Goal: Entertainment & Leisure: Consume media (video, audio)

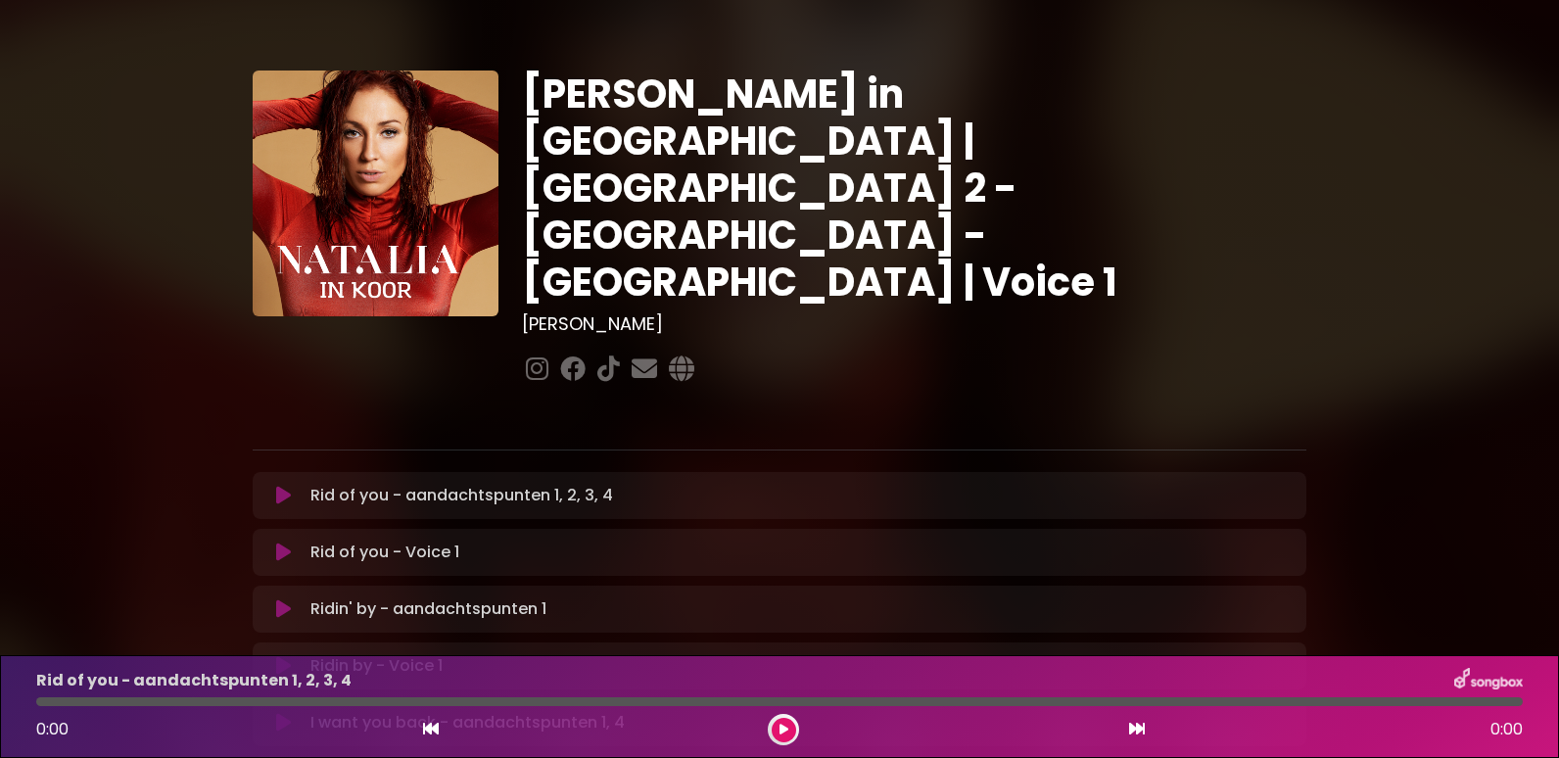
click at [282, 486] on icon at bounding box center [283, 496] width 15 height 20
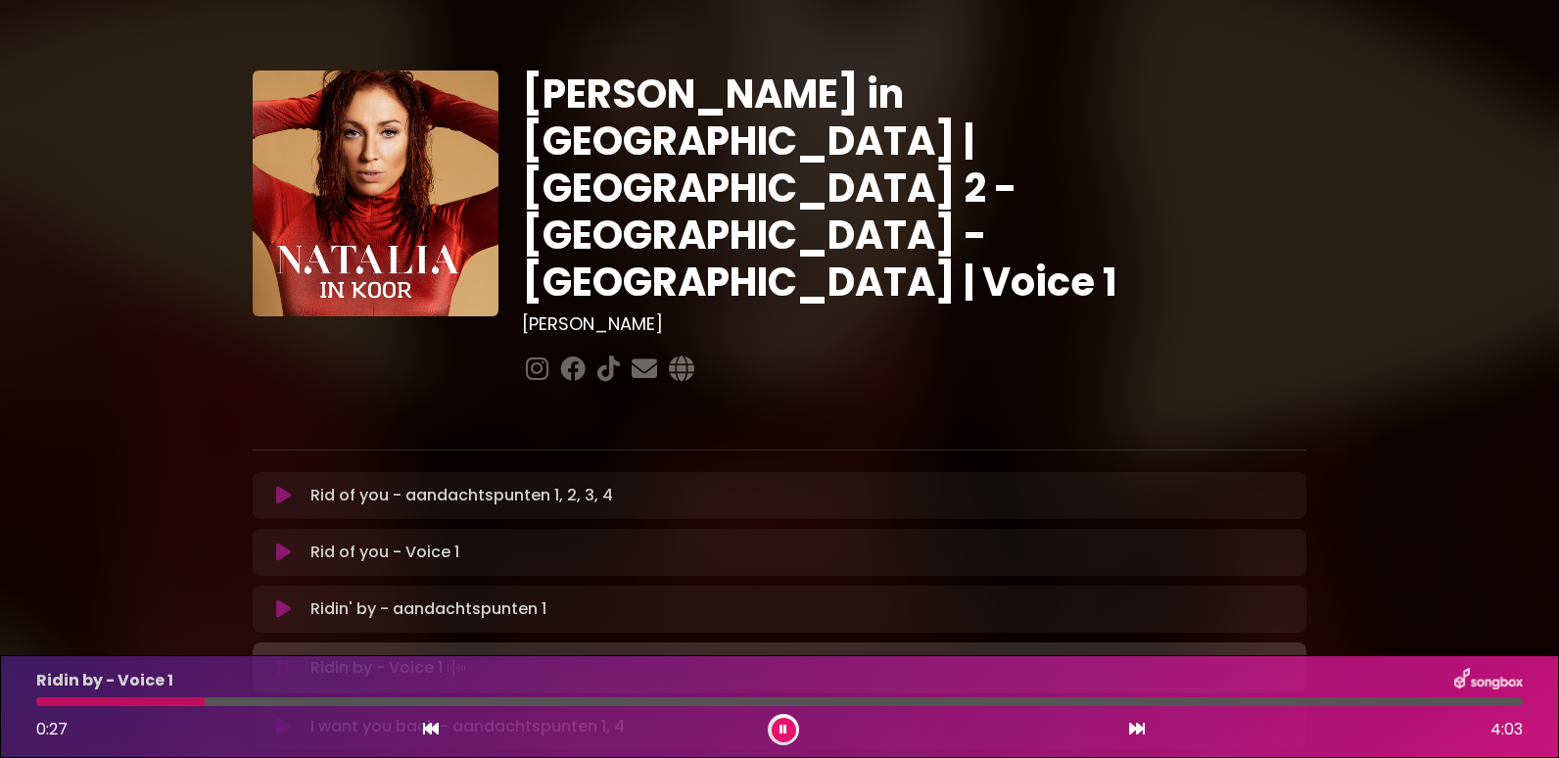
click at [226, 696] on div "Ridin by - Voice 1 0:27 4:03" at bounding box center [779, 706] width 1510 height 77
click at [227, 700] on div at bounding box center [779, 701] width 1486 height 9
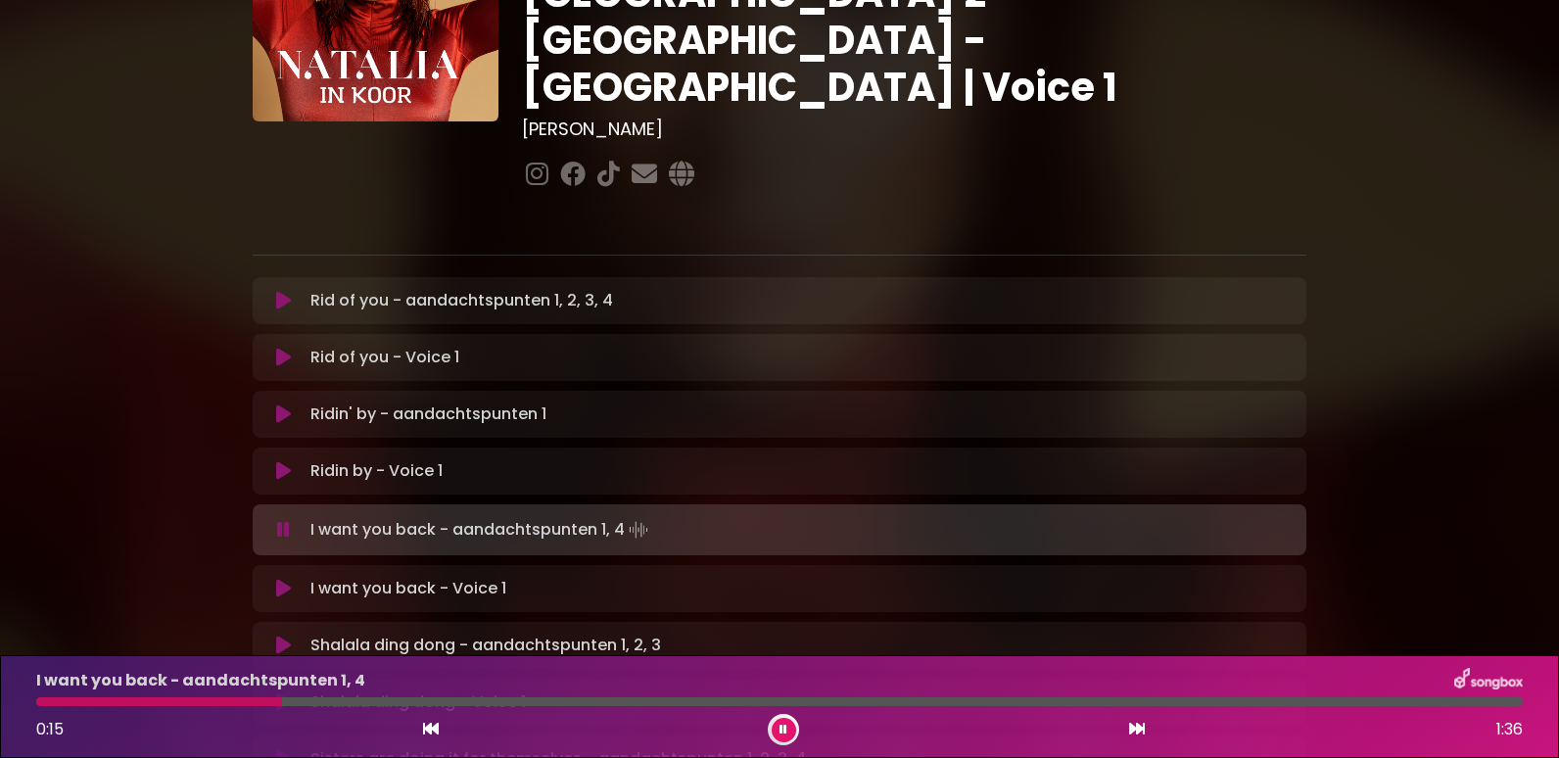
scroll to position [196, 0]
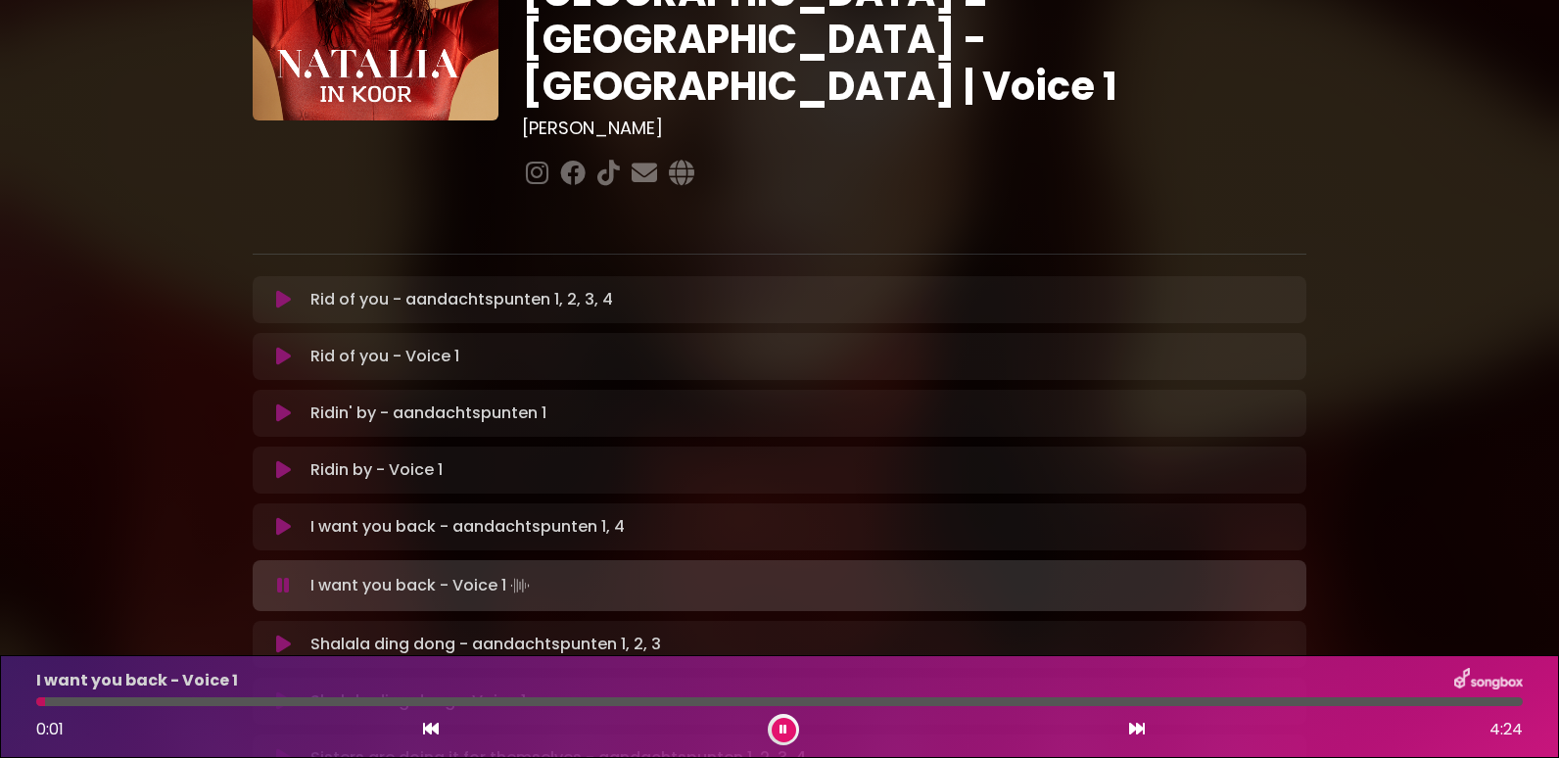
click at [216, 700] on div at bounding box center [779, 701] width 1486 height 9
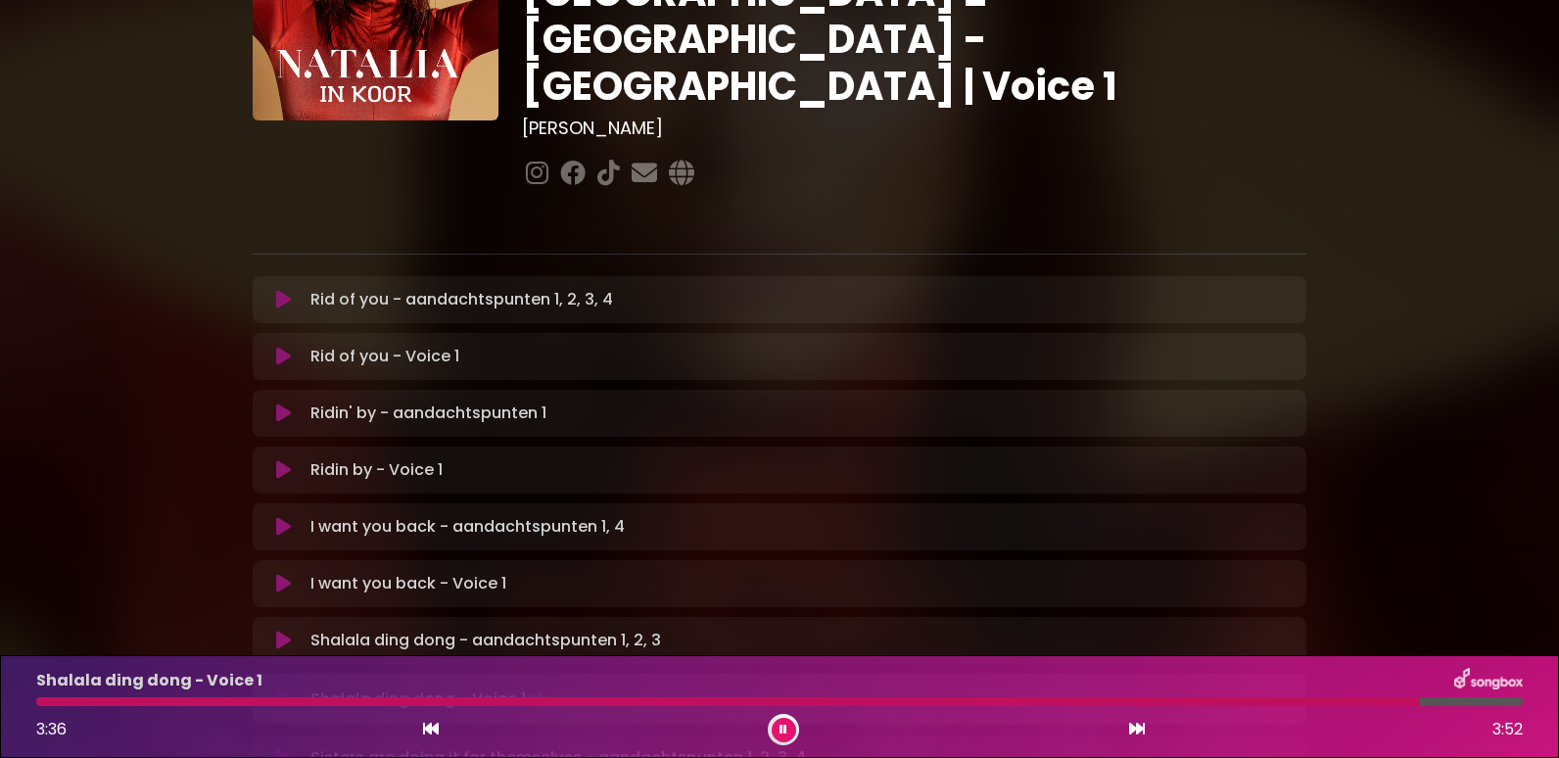
click at [1110, 515] on div "I want you back - aandachtspunten 1, 4 Loading Track..." at bounding box center [799, 526] width 992 height 23
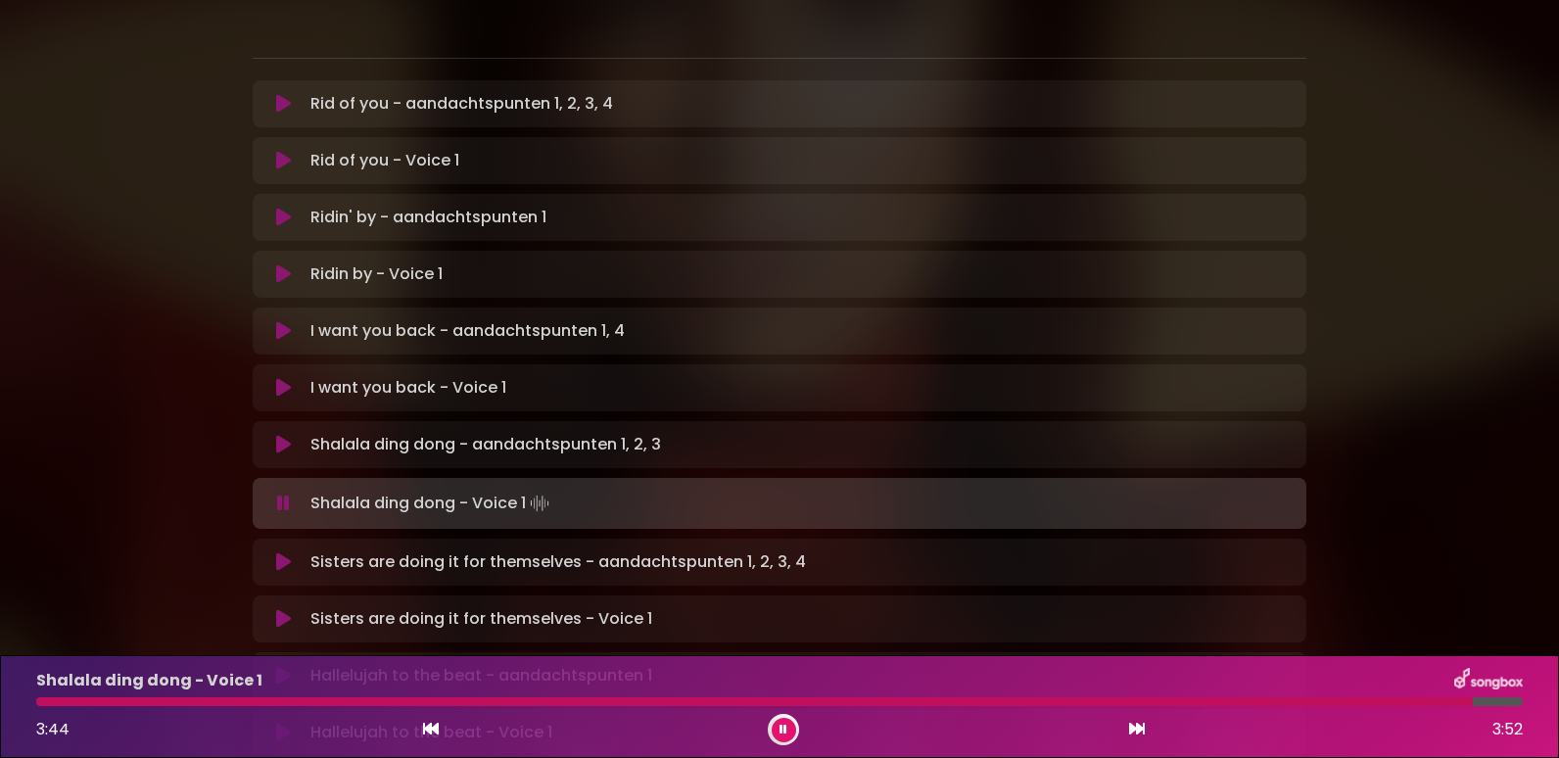
scroll to position [490, 0]
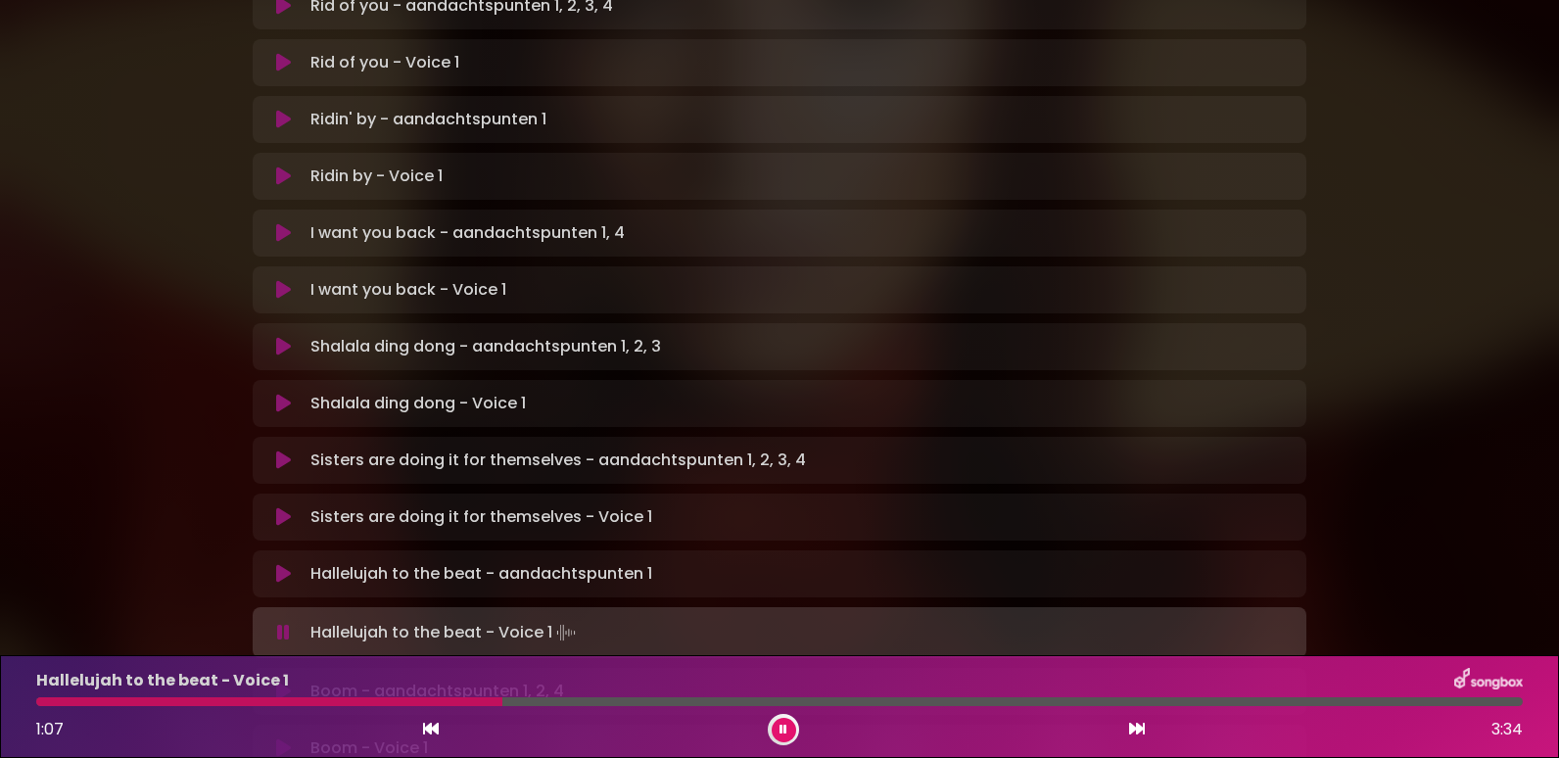
click at [577, 700] on div at bounding box center [779, 701] width 1486 height 9
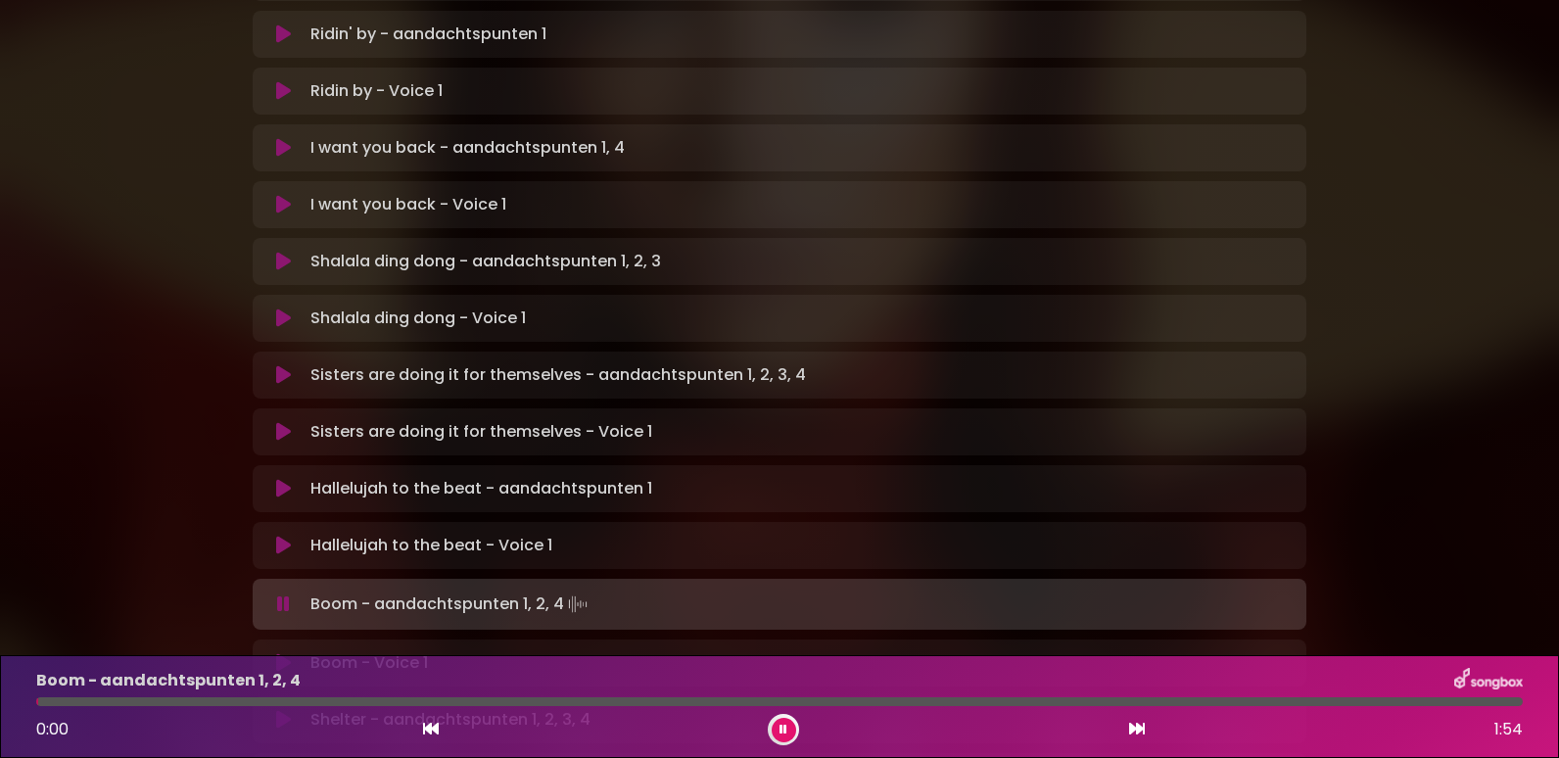
scroll to position [685, 0]
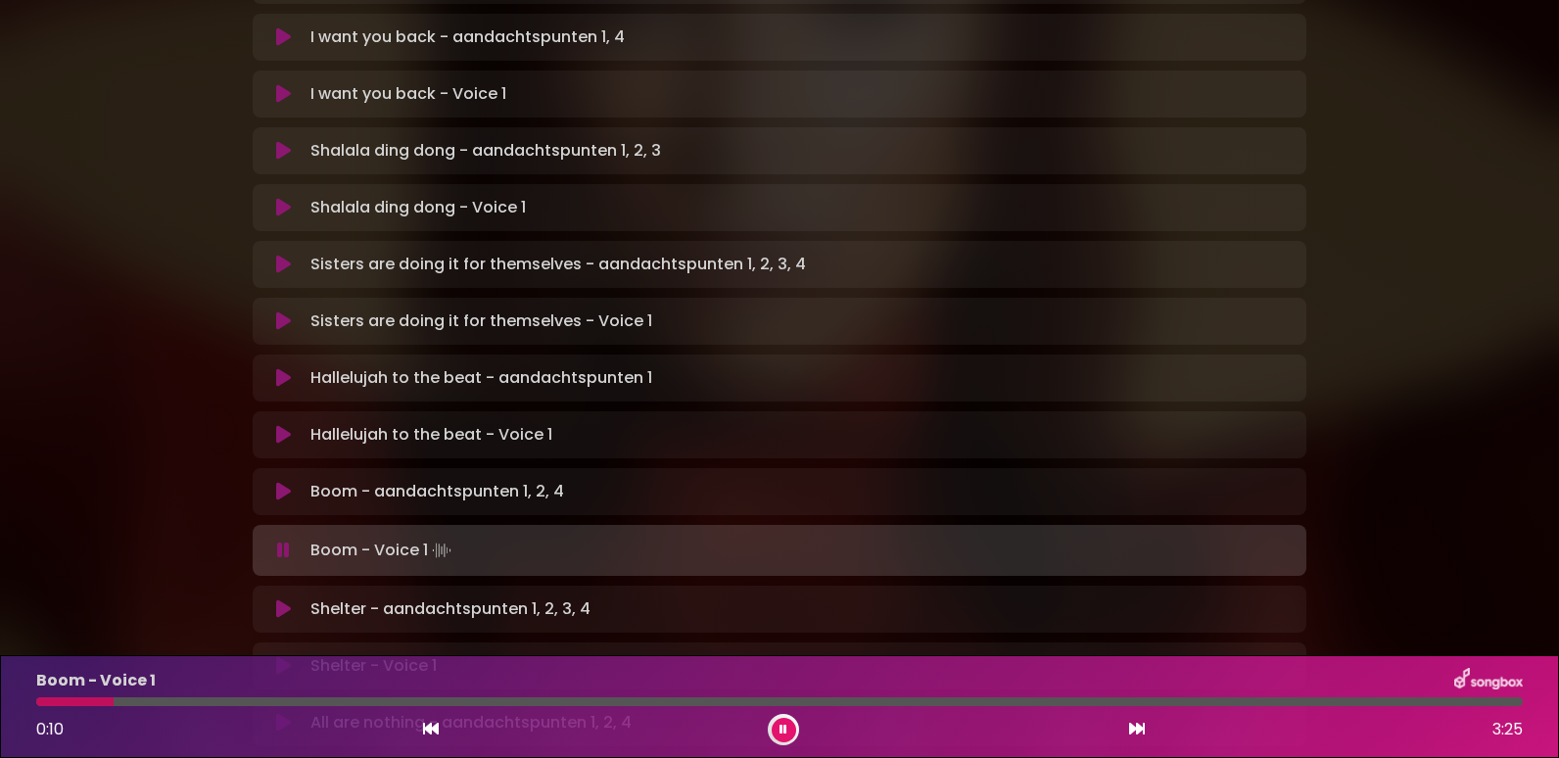
click at [161, 696] on div "Boom - Voice 1 0:10 3:25" at bounding box center [779, 706] width 1510 height 77
click at [159, 698] on div at bounding box center [779, 701] width 1486 height 9
click at [789, 728] on button at bounding box center [783, 730] width 24 height 24
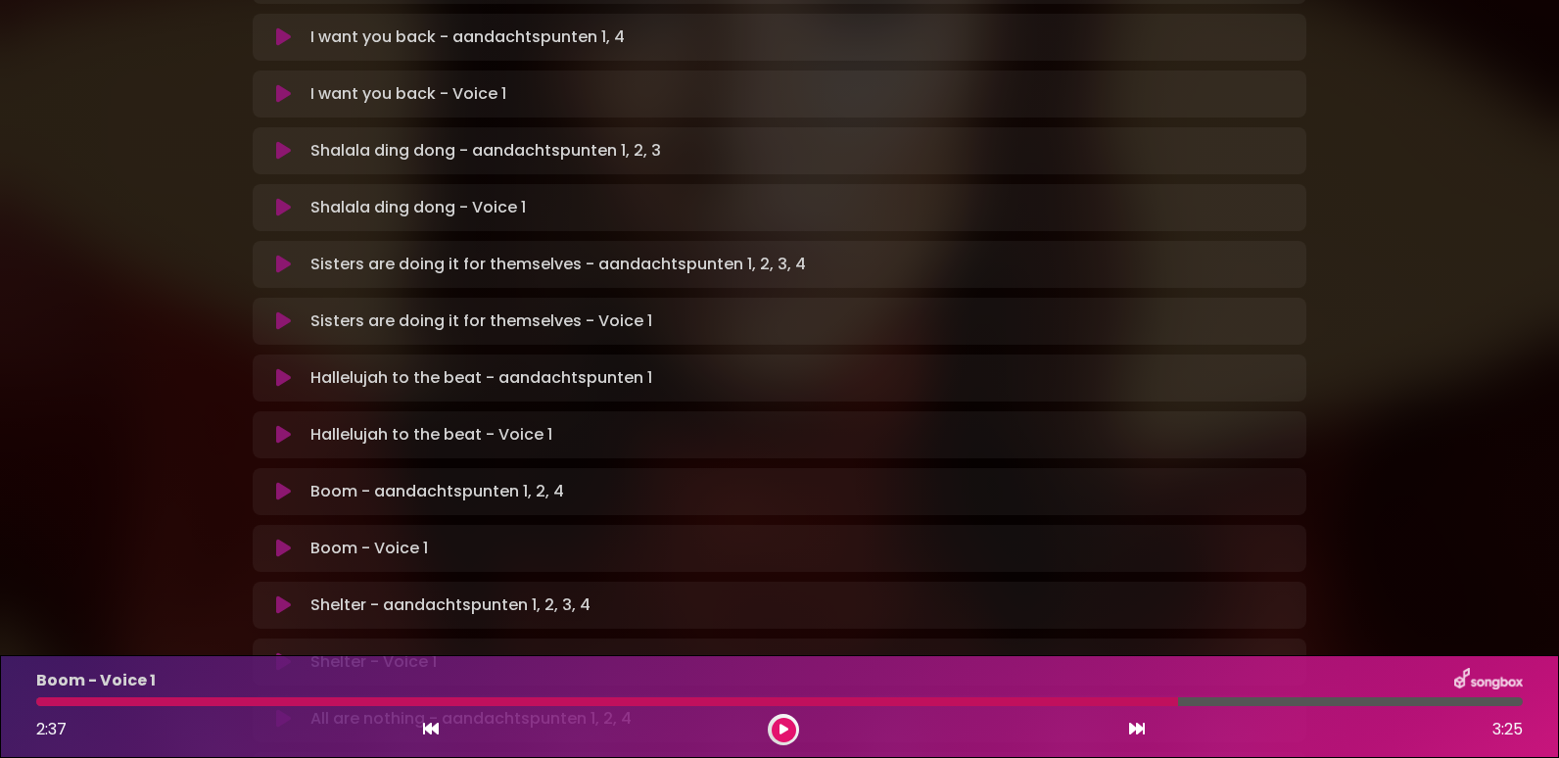
click at [520, 593] on p "Shelter - aandachtspunten 1, 2, 3, 4 Loading Track..." at bounding box center [450, 604] width 280 height 23
click at [276, 595] on icon at bounding box center [283, 605] width 15 height 20
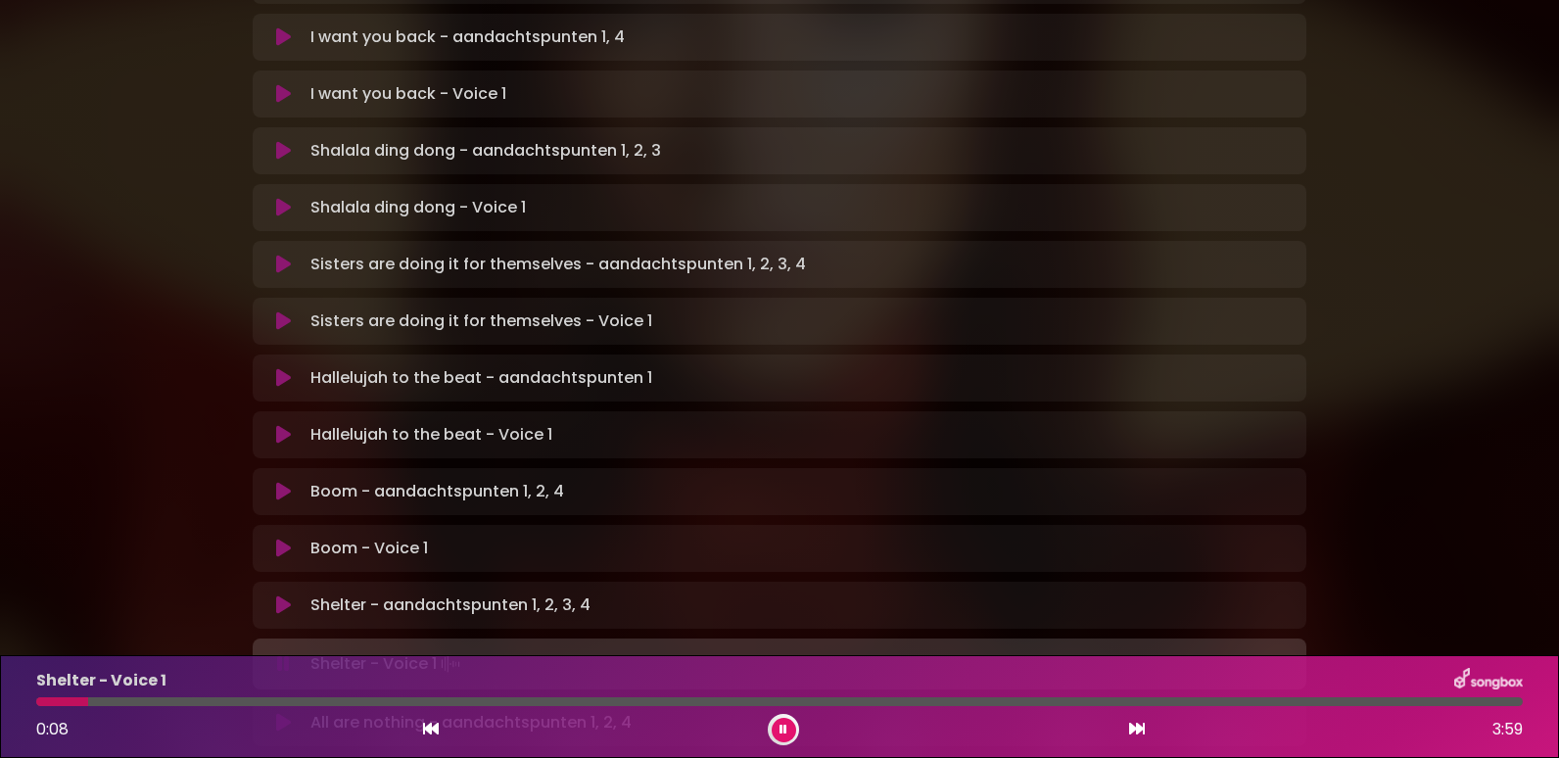
click at [214, 703] on div at bounding box center [779, 701] width 1486 height 9
click at [1158, 701] on div at bounding box center [779, 701] width 1486 height 9
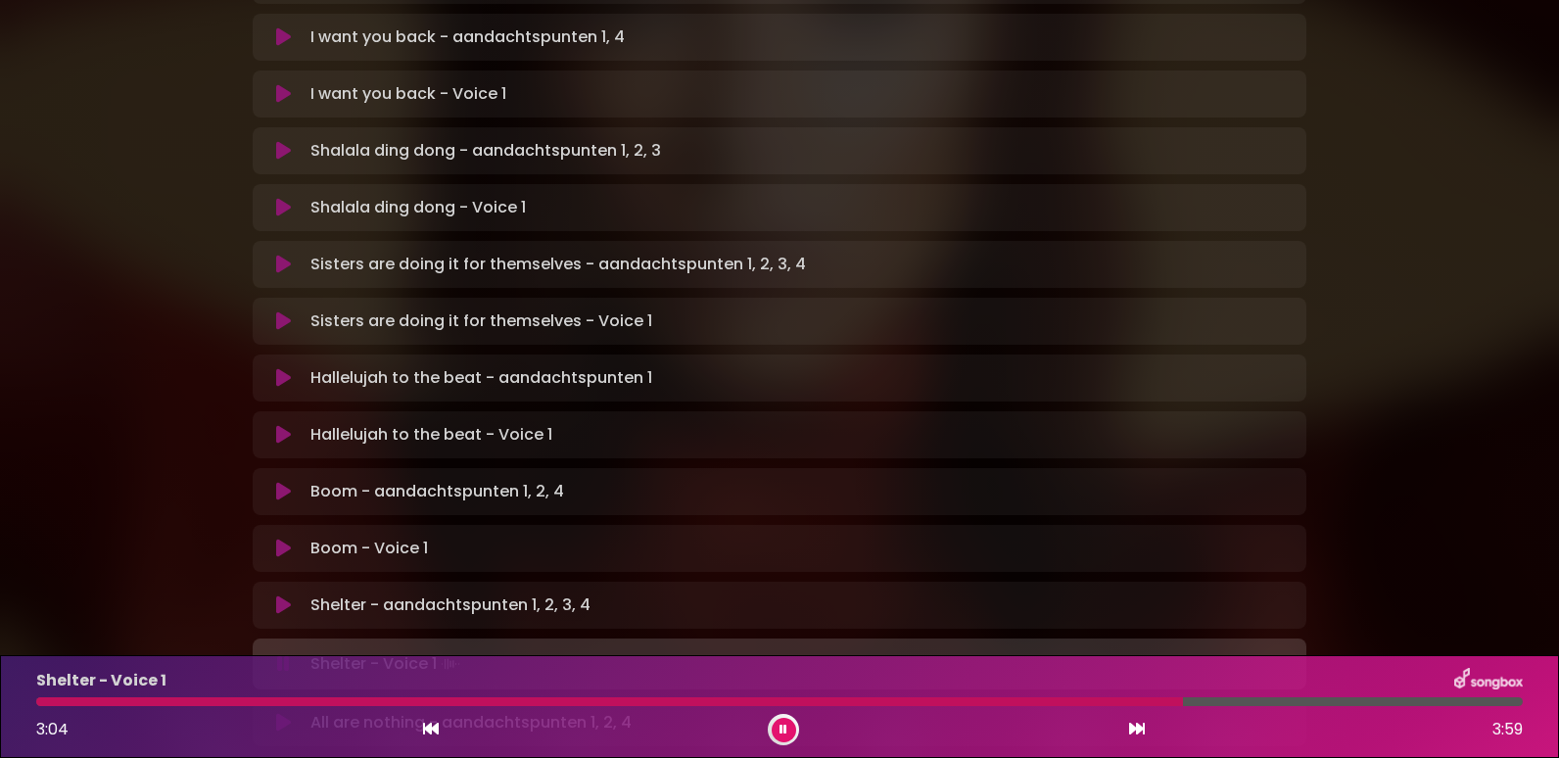
click at [1220, 700] on div at bounding box center [779, 701] width 1486 height 9
click at [784, 723] on icon at bounding box center [783, 729] width 8 height 12
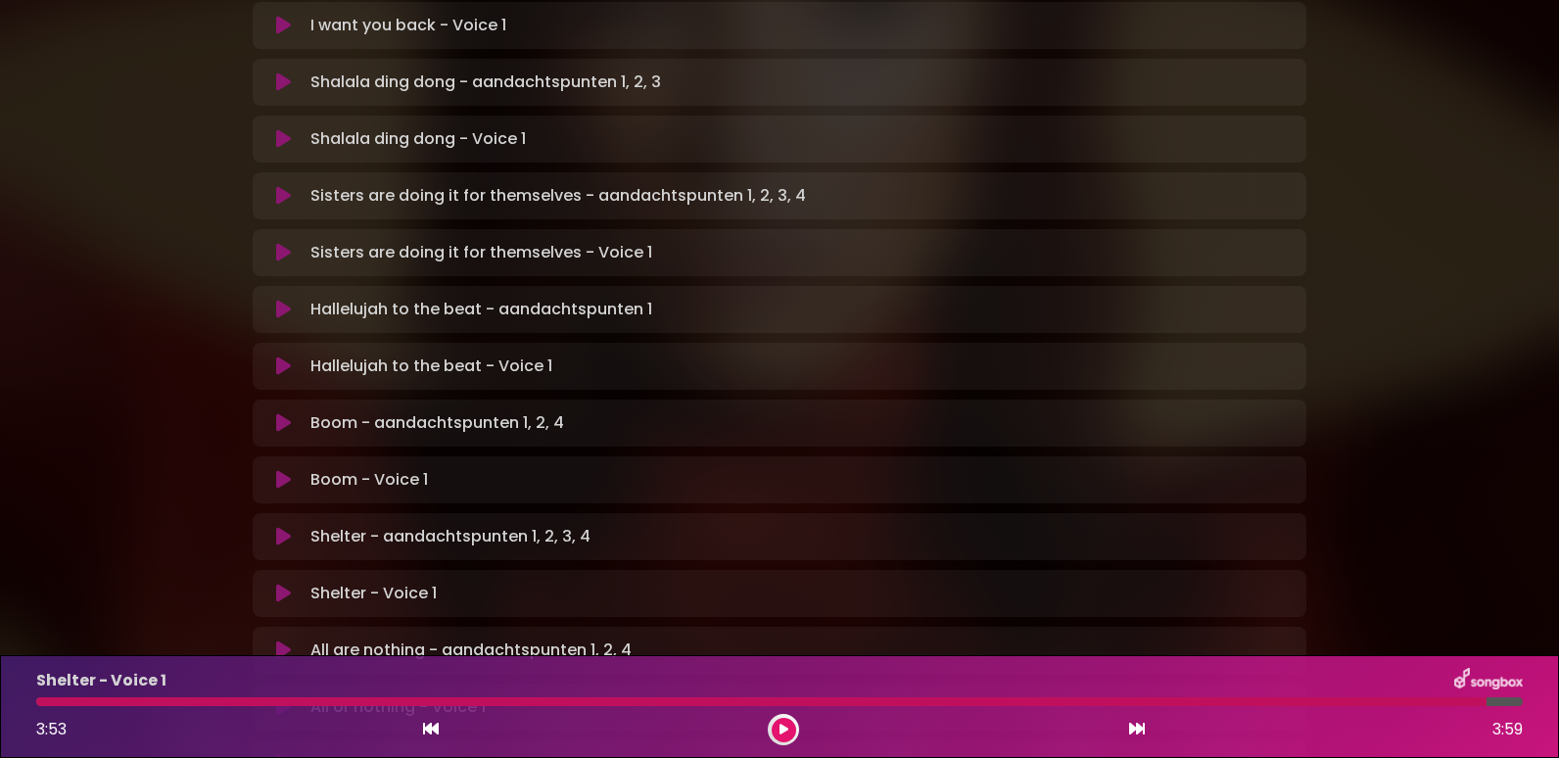
scroll to position [881, 0]
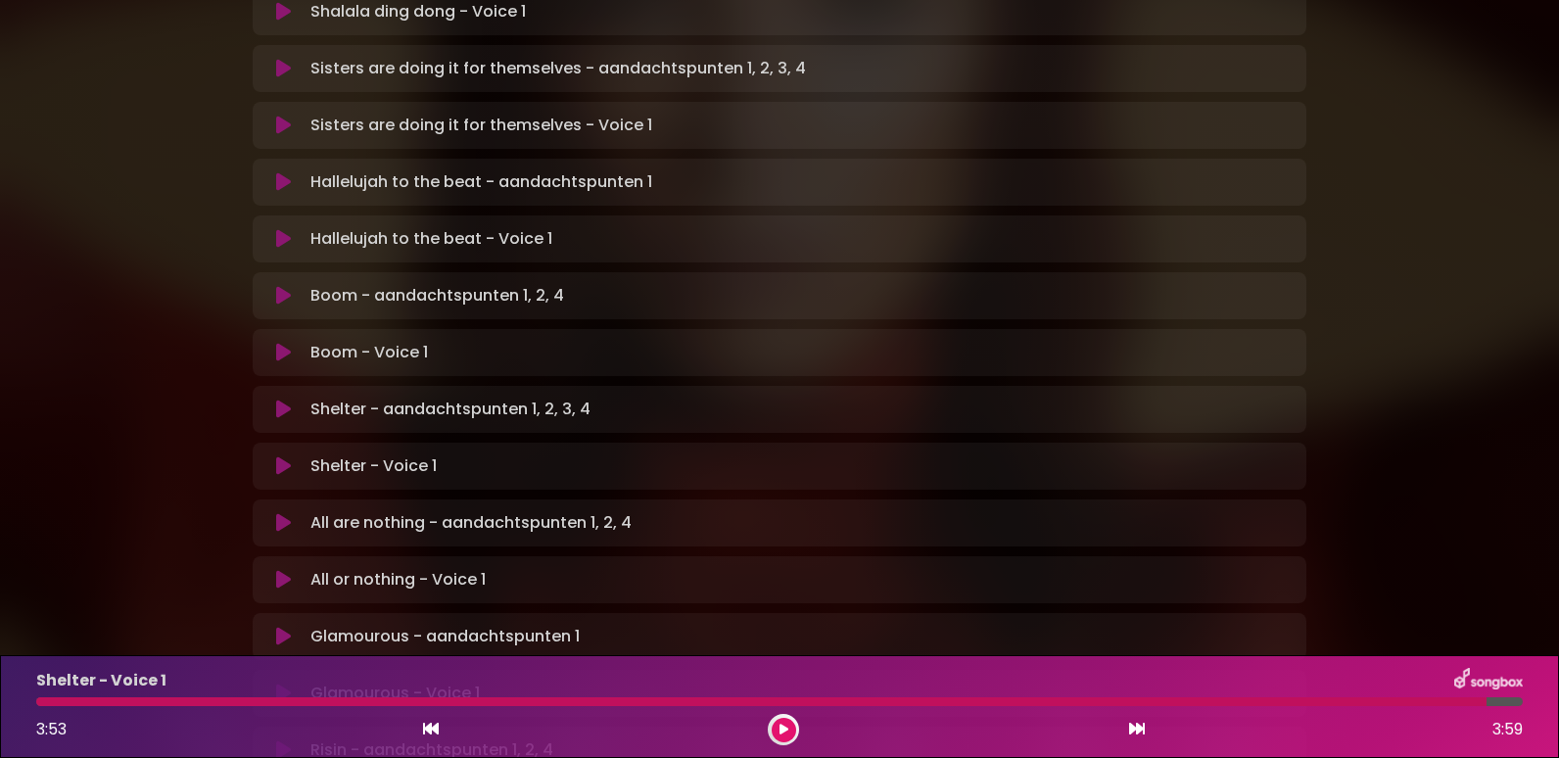
click at [685, 511] on div "All are nothing - aandachtspunten 1, 2, 4 Loading Track..." at bounding box center [799, 522] width 992 height 23
click at [279, 513] on icon at bounding box center [283, 523] width 15 height 20
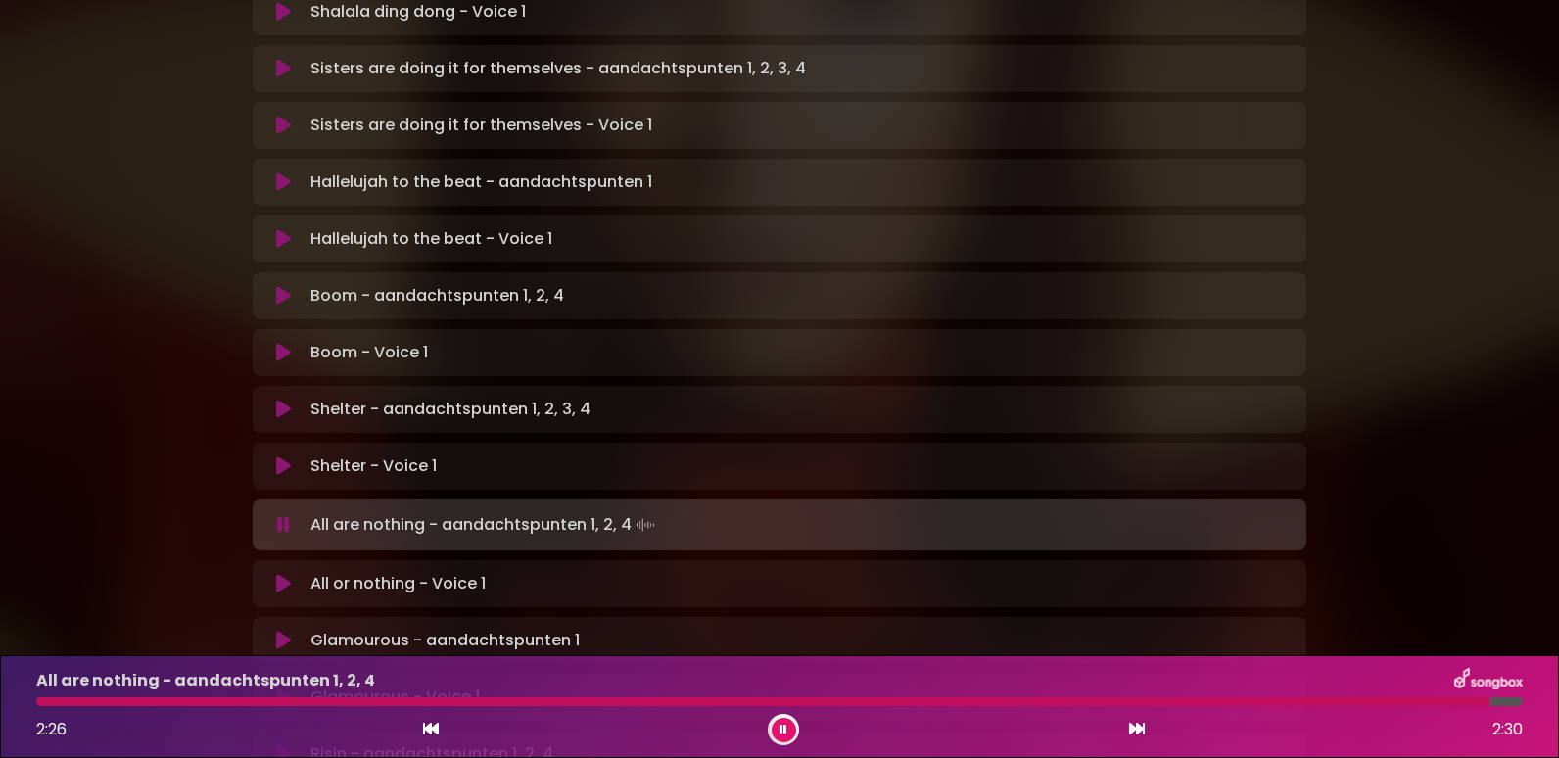
click at [285, 574] on icon at bounding box center [283, 584] width 15 height 20
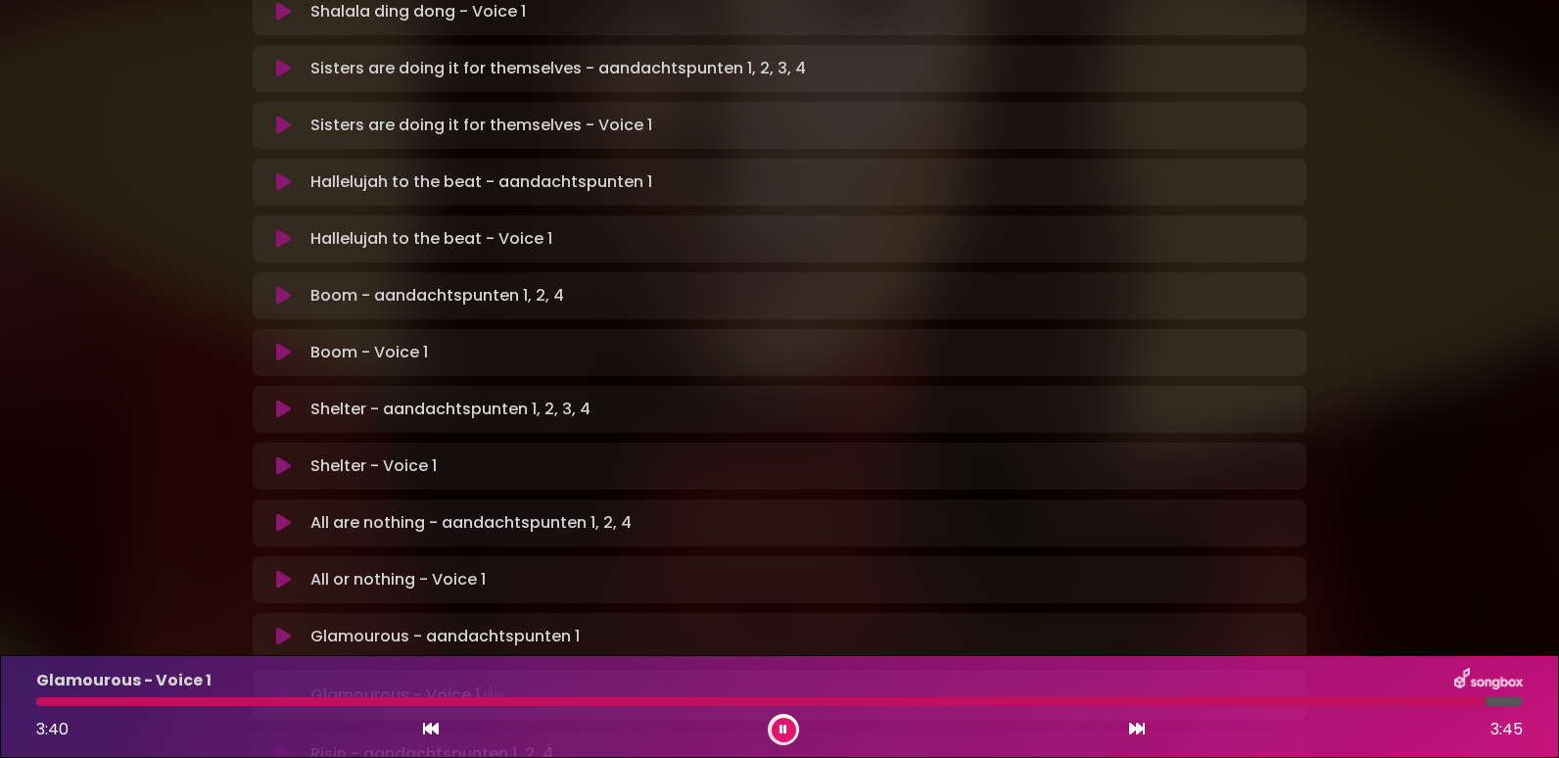
click at [1415, 700] on div at bounding box center [760, 701] width 1449 height 9
click at [1382, 700] on div at bounding box center [735, 701] width 1399 height 9
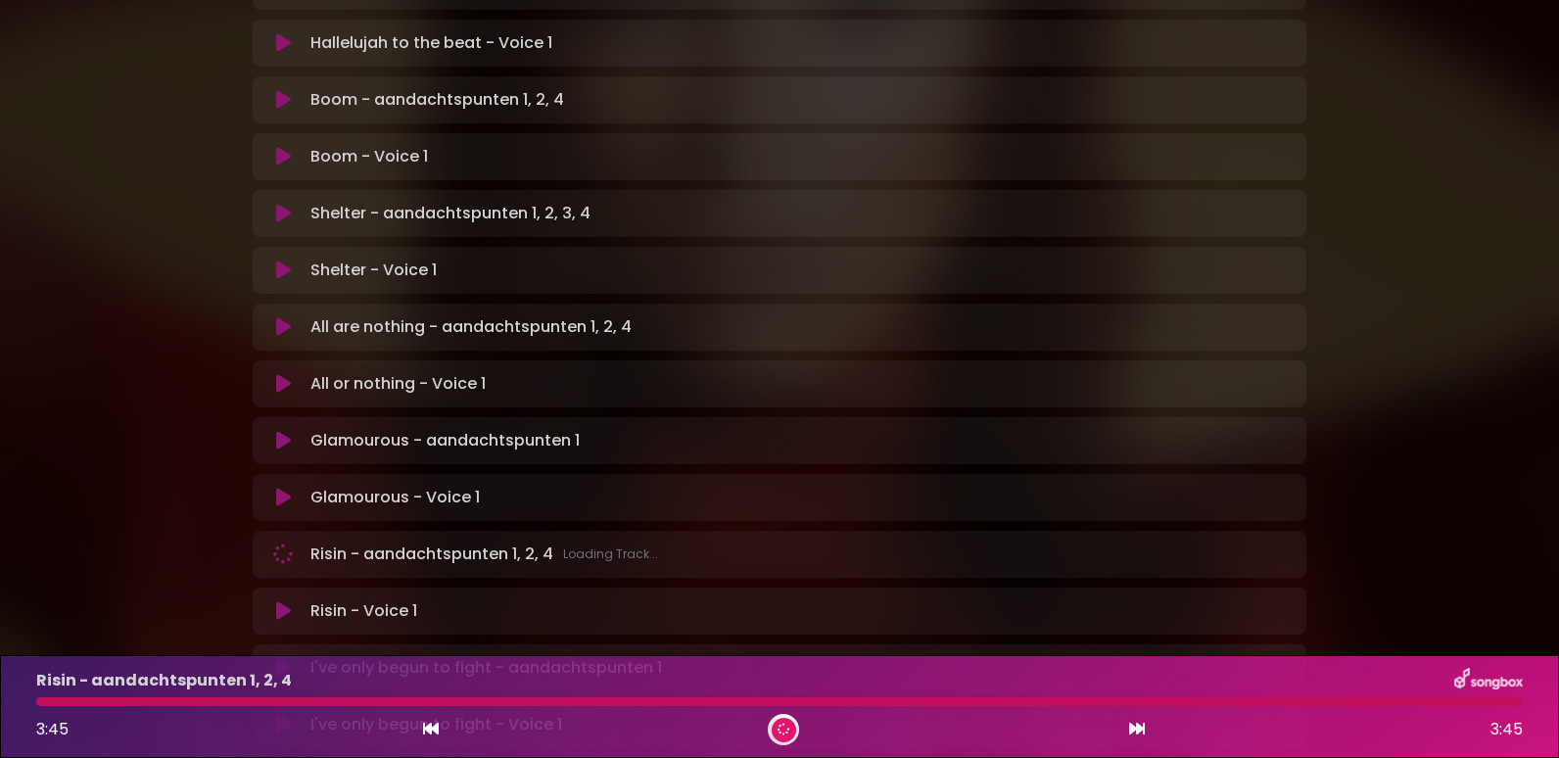
scroll to position [0, 0]
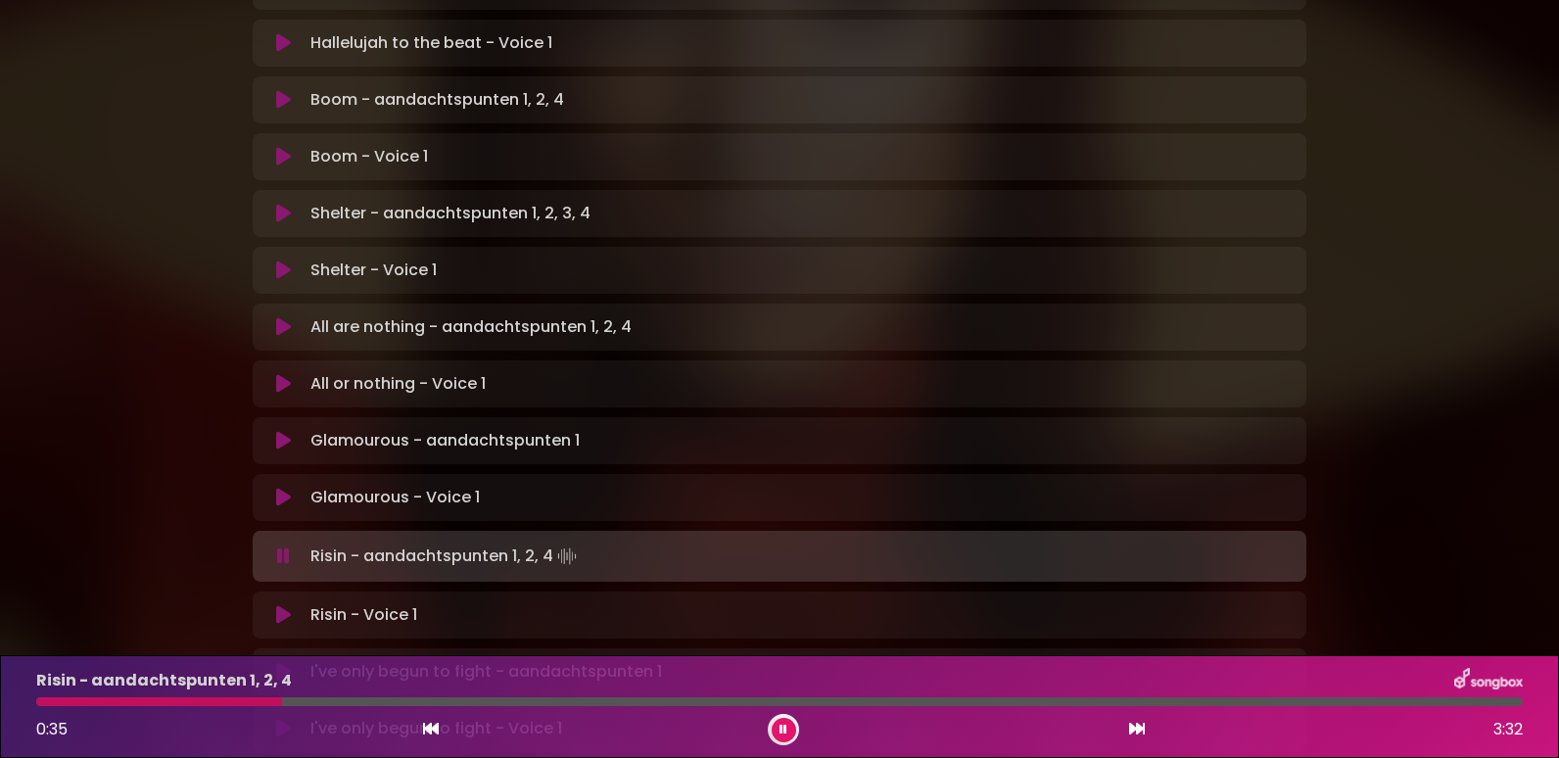
click at [54, 699] on div at bounding box center [159, 701] width 246 height 9
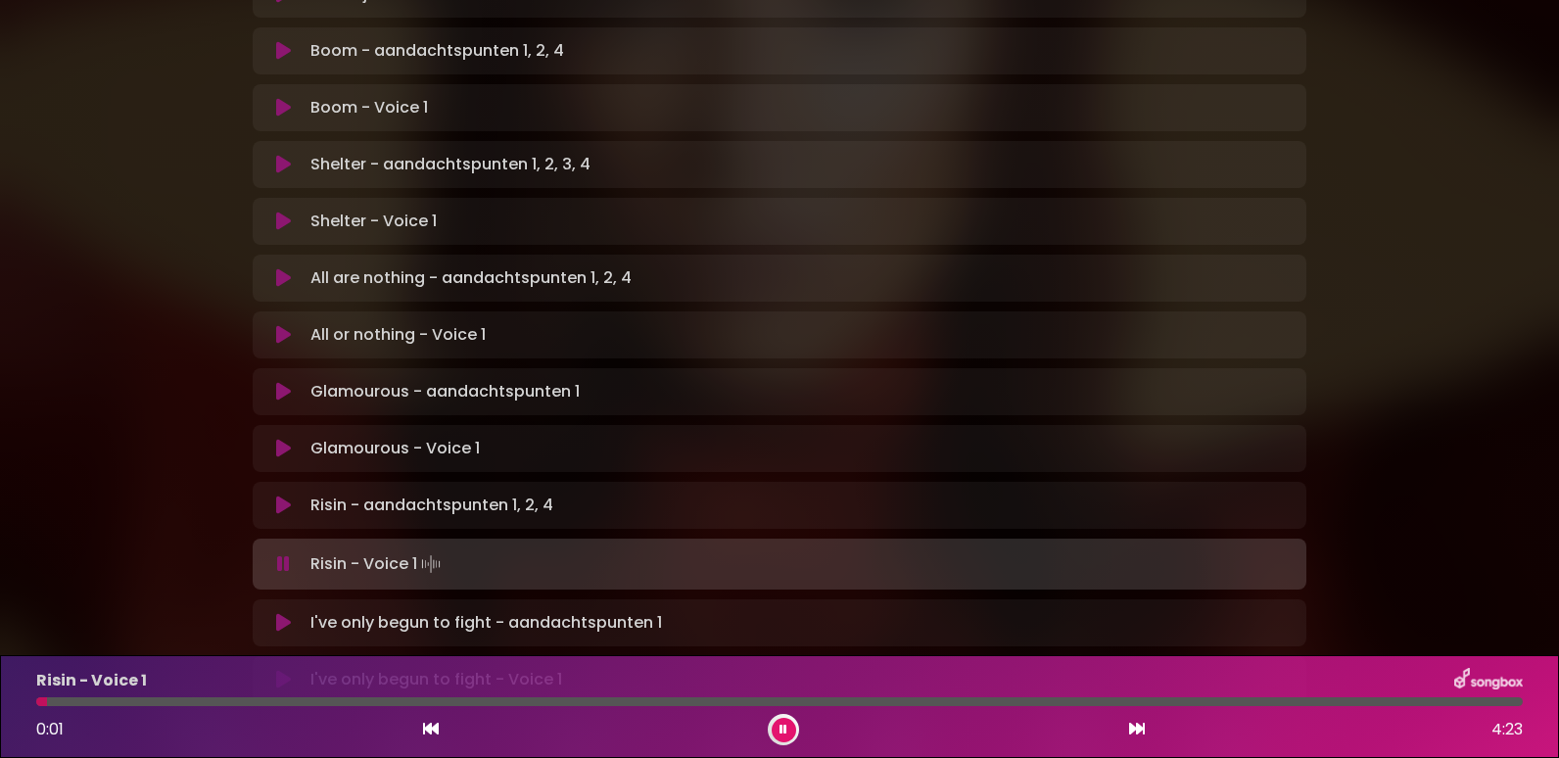
scroll to position [1175, 0]
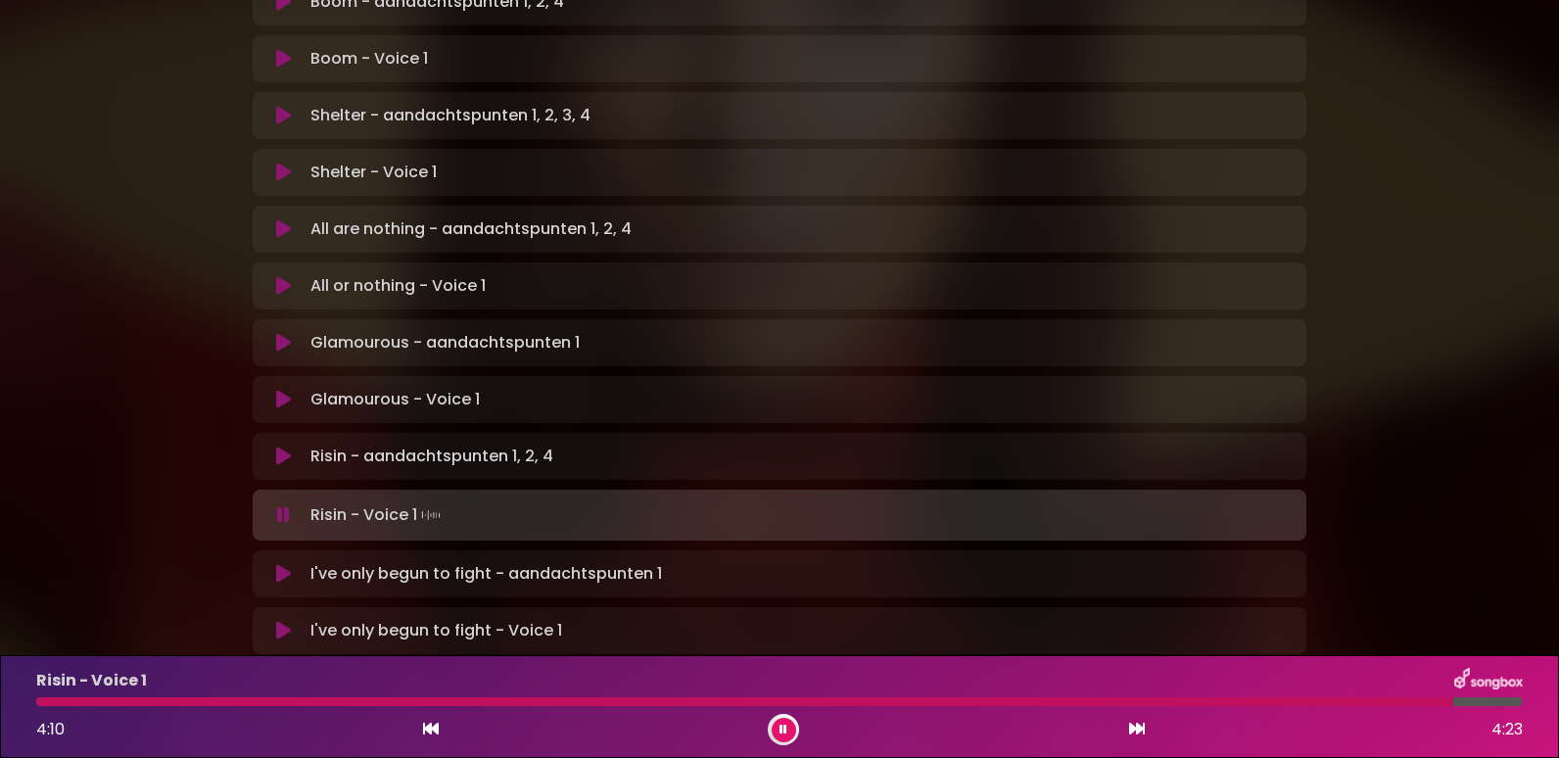
click at [286, 564] on icon at bounding box center [283, 574] width 15 height 20
